Goal: Find contact information: Obtain details needed to contact an individual or organization

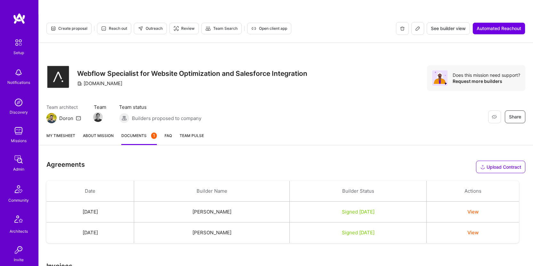
click at [12, 161] on img at bounding box center [18, 159] width 13 height 13
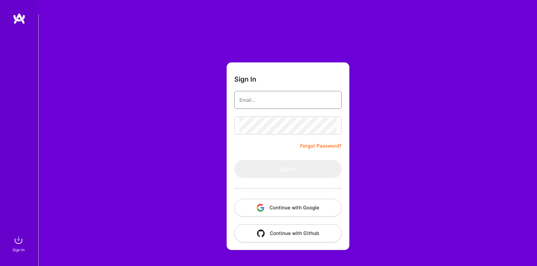
click at [271, 92] on input "email" at bounding box center [288, 100] width 97 height 16
click at [322, 199] on button "Continue with Google" at bounding box center [288, 208] width 107 height 18
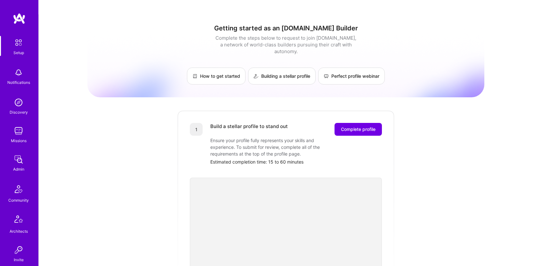
click at [13, 167] on div "Admin" at bounding box center [18, 169] width 11 height 7
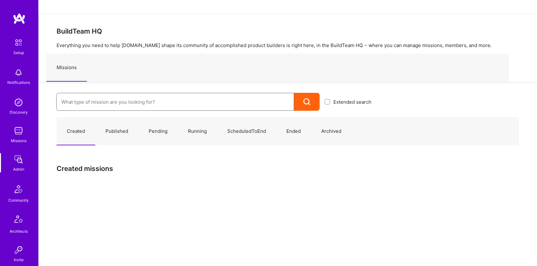
click at [133, 94] on input at bounding box center [175, 102] width 228 height 16
paste input "Banjo Health: Team for AI-driven Healthc | AI Engineer"
type input "Banjo Health: Team for AI-driven Healthc | AI Engineer"
click at [309, 98] on icon at bounding box center [307, 101] width 7 height 7
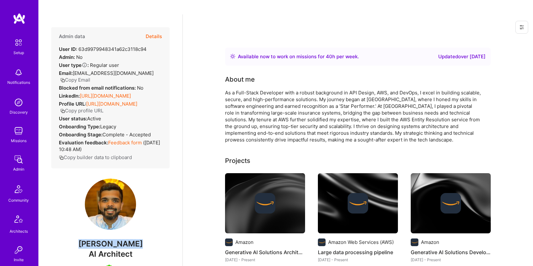
drag, startPoint x: 126, startPoint y: 235, endPoint x: 78, endPoint y: 235, distance: 48.0
click at [78, 239] on span "Sagar Khasnis" at bounding box center [110, 244] width 118 height 10
copy span "Sagar Khasnis"
click at [84, 76] on button "Copy Email" at bounding box center [75, 79] width 30 height 7
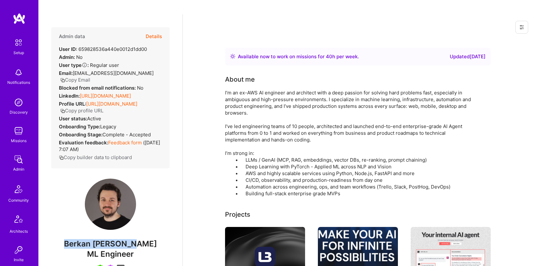
drag, startPoint x: 146, startPoint y: 242, endPoint x: 74, endPoint y: 243, distance: 72.0
click at [74, 243] on span "Berkan Hiziroglu" at bounding box center [110, 244] width 118 height 10
copy span "Berkan Hiziroglu"
click at [86, 76] on button "Copy Email" at bounding box center [75, 79] width 30 height 7
click at [85, 76] on button "Copy Email" at bounding box center [75, 79] width 30 height 7
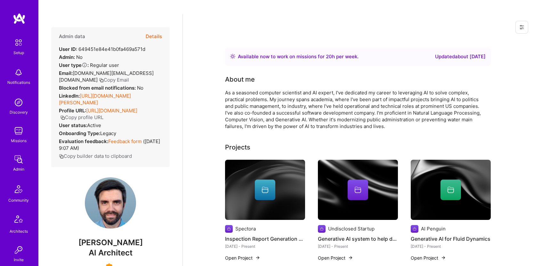
drag, startPoint x: 145, startPoint y: 229, endPoint x: 81, endPoint y: 228, distance: 63.7
click at [81, 238] on span "João Filgueiras" at bounding box center [110, 243] width 118 height 10
copy span "João Filgueiras"
drag, startPoint x: 146, startPoint y: 57, endPoint x: 153, endPoint y: 56, distance: 6.8
click at [129, 76] on button "Copy Email" at bounding box center [114, 79] width 30 height 7
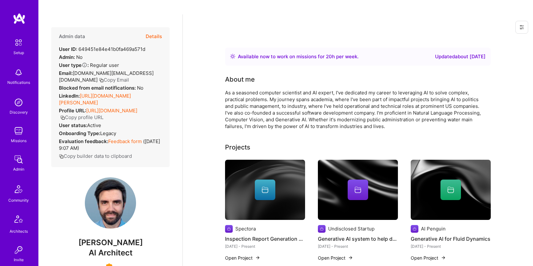
click at [86, 238] on span "João Filgueiras" at bounding box center [110, 243] width 118 height 10
drag, startPoint x: 97, startPoint y: 229, endPoint x: 80, endPoint y: 228, distance: 17.0
click at [79, 238] on span "João Filgueiras" at bounding box center [110, 243] width 118 height 10
copy span "João"
click at [129, 76] on button "Copy Email" at bounding box center [114, 79] width 30 height 7
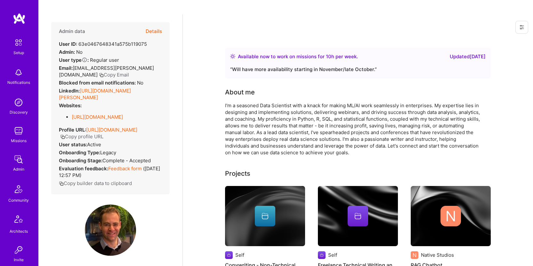
scroll to position [12, 0]
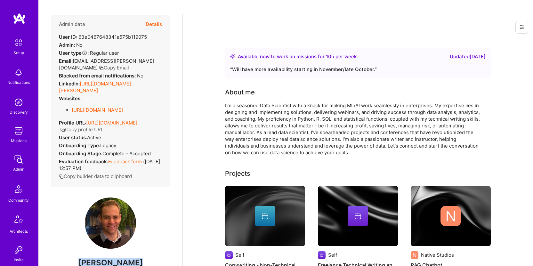
drag, startPoint x: 139, startPoint y: 257, endPoint x: 82, endPoint y: 257, distance: 56.9
click at [82, 258] on span "Slava Razbash" at bounding box center [110, 263] width 118 height 10
copy span "Slava Razbash"
click at [99, 64] on button "Copy Email" at bounding box center [114, 67] width 30 height 7
